Goal: Information Seeking & Learning: Learn about a topic

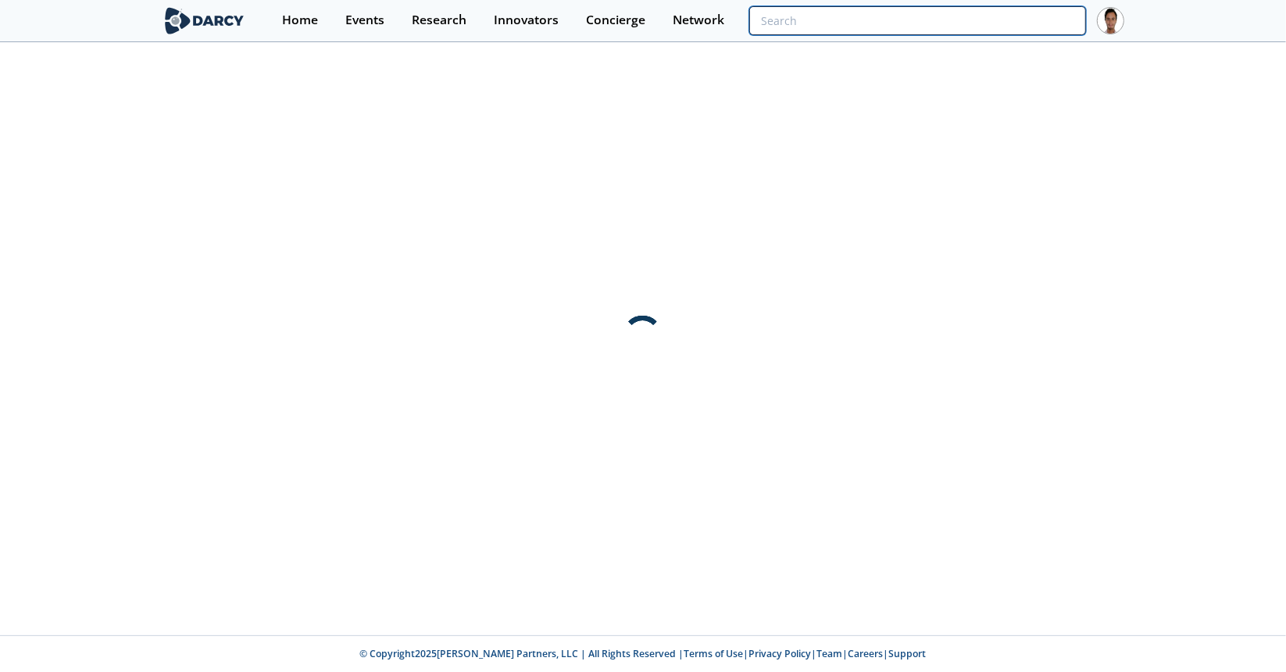
click at [1010, 13] on input "search" at bounding box center [917, 20] width 337 height 29
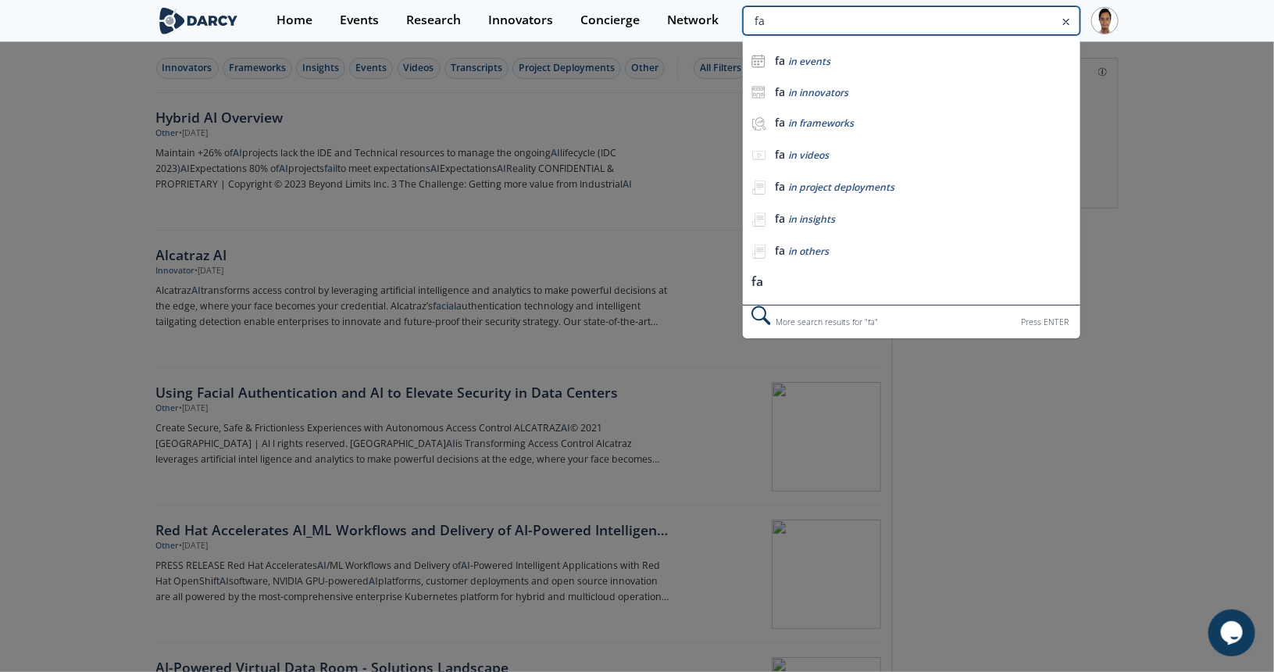
type input "f"
type input "base power"
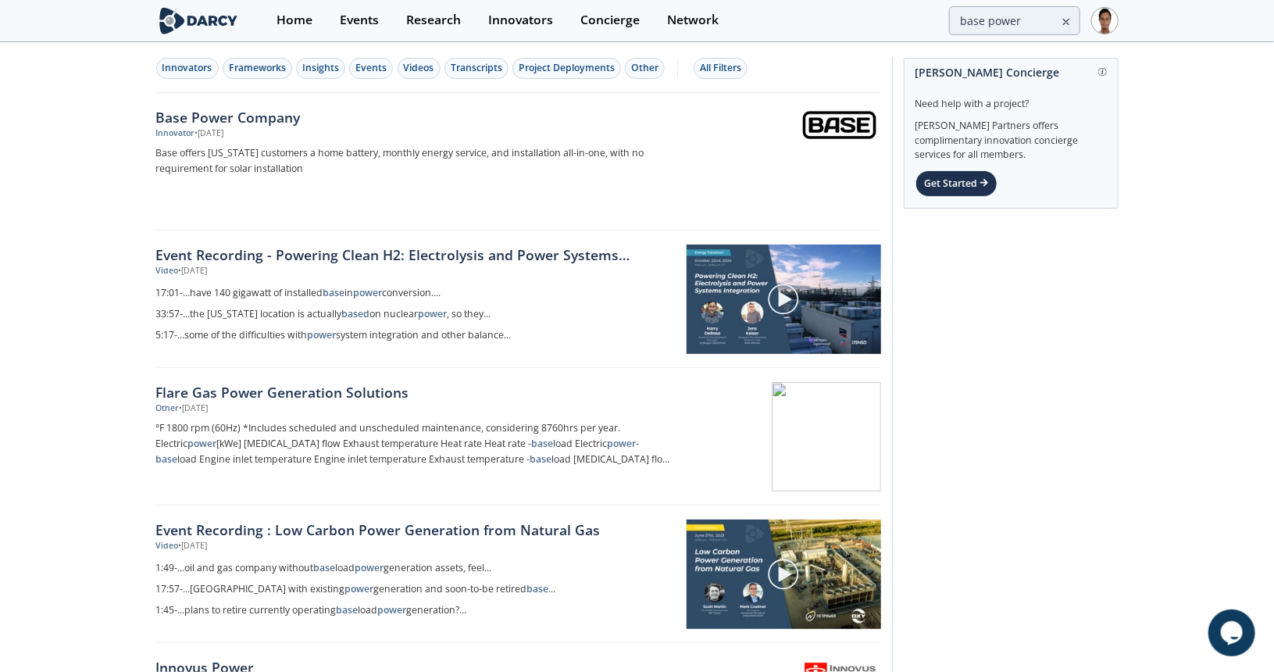
click at [291, 74] on div "Innovators Frameworks Insights Events Videos Transcripts Project Deployments Ot…" at bounding box center [516, 68] width 720 height 21
click at [277, 119] on div "Base Power Company" at bounding box center [414, 117] width 517 height 20
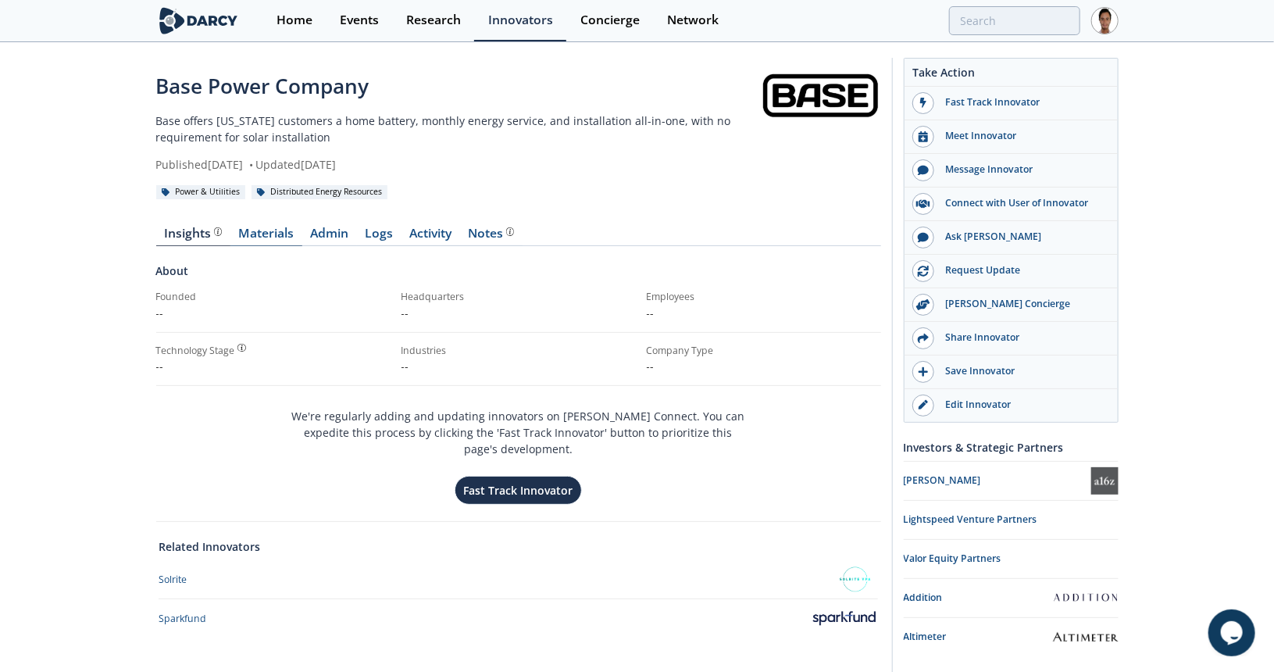
click at [244, 234] on link "Materials" at bounding box center [266, 236] width 72 height 19
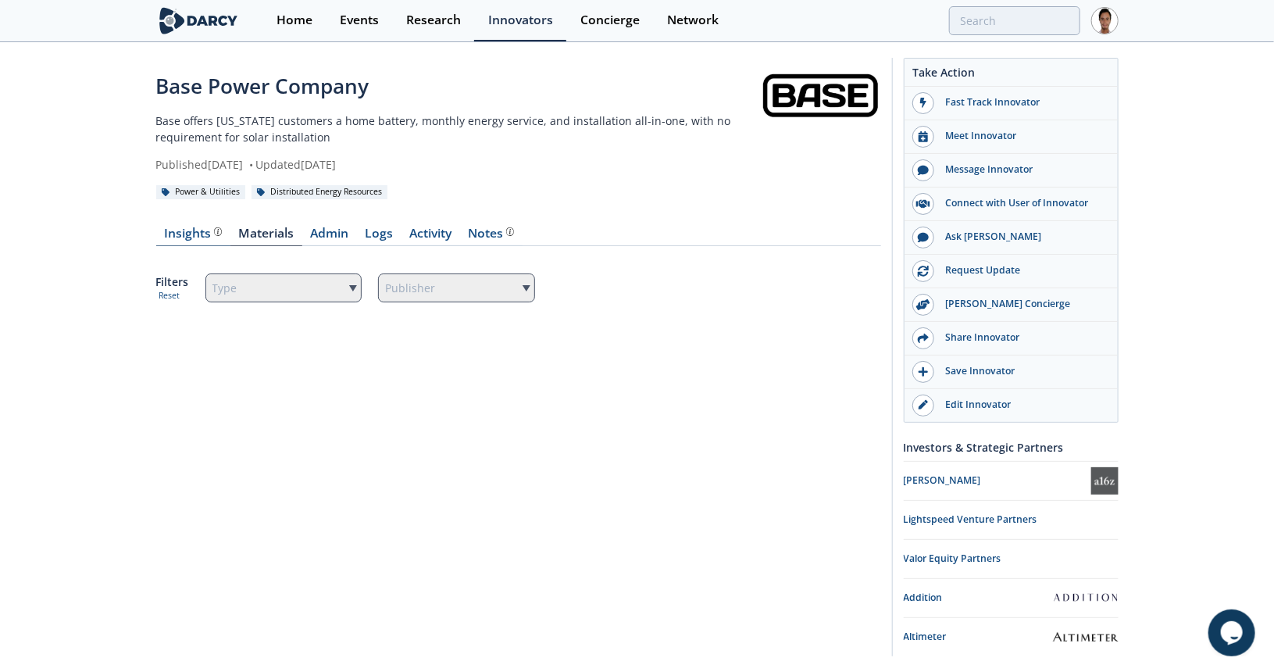
click at [214, 237] on span at bounding box center [216, 233] width 11 height 12
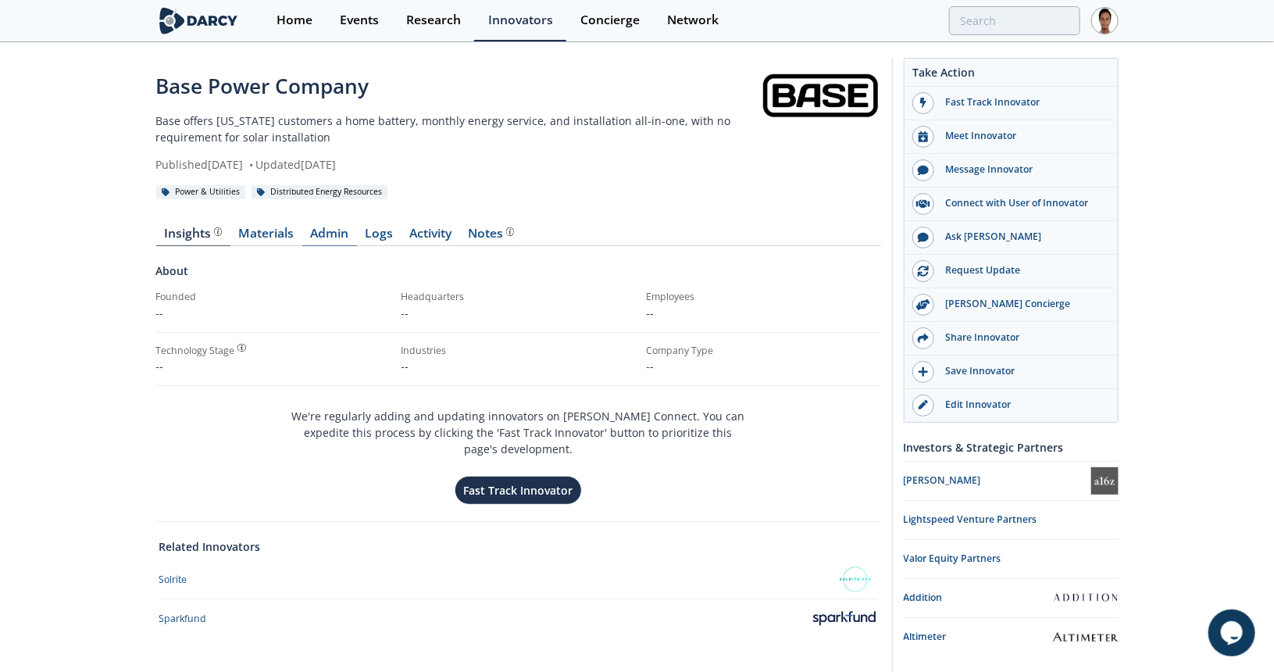
click at [322, 241] on link "Admin" at bounding box center [329, 236] width 55 height 19
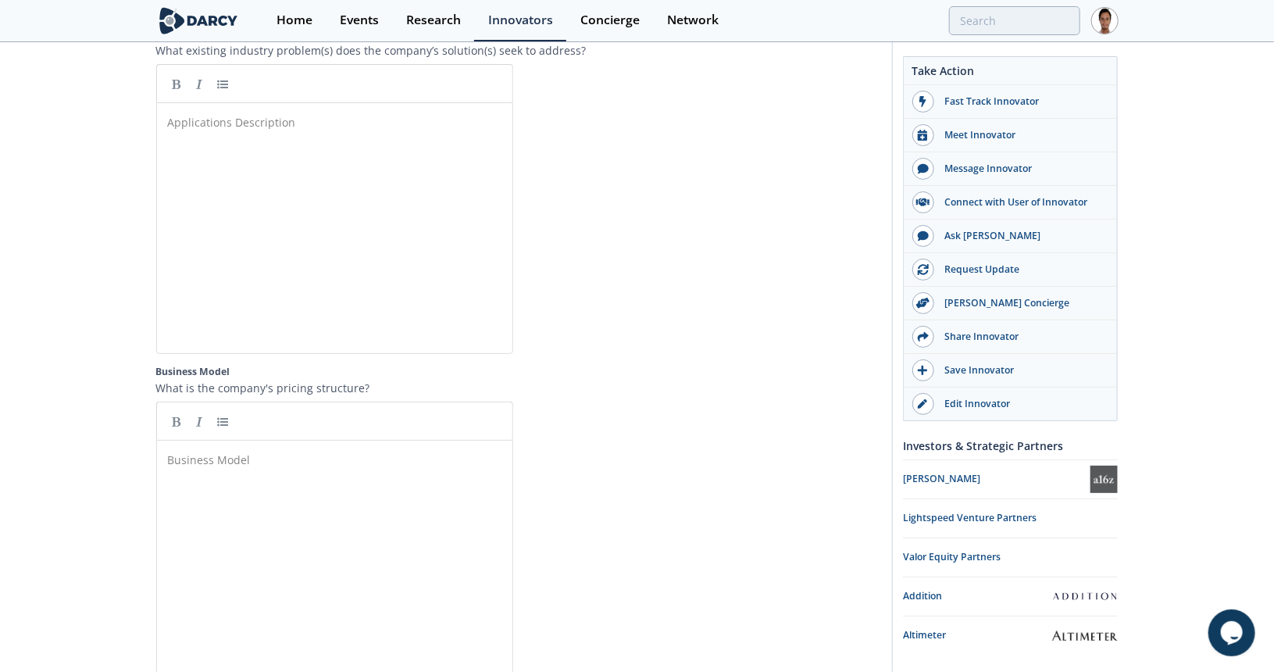
scroll to position [2266, 0]
